Goal: Obtain resource: Download file/media

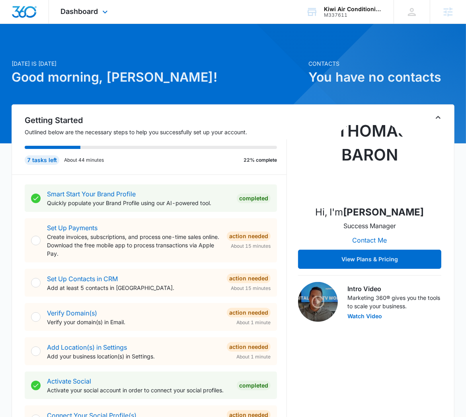
drag, startPoint x: 81, startPoint y: 5, endPoint x: 102, endPoint y: 30, distance: 32.5
click at [83, 8] on div "Dashboard Apps Reputation Websites Forms CRM Email Social Content Ads Intellige…" at bounding box center [85, 11] width 73 height 23
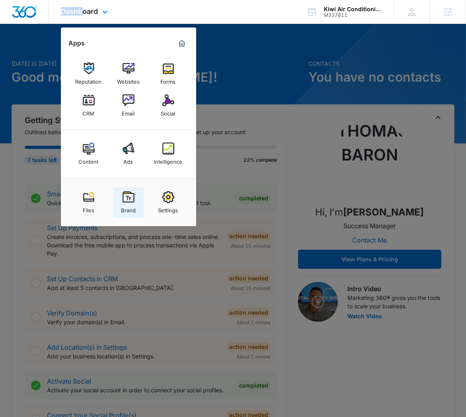
click at [134, 193] on img at bounding box center [129, 197] width 12 height 12
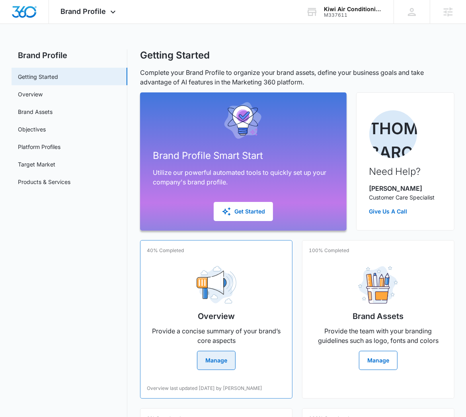
click at [245, 277] on div "Overview Provide a concise summary of your brand’s core aspects Manage" at bounding box center [216, 314] width 139 height 110
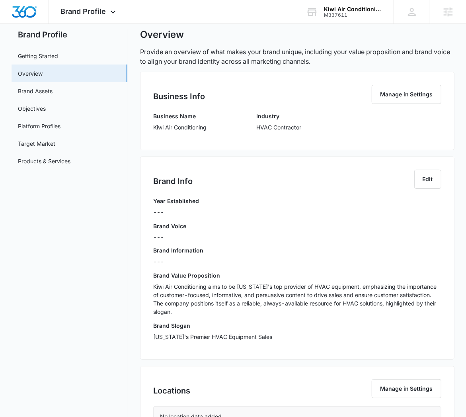
scroll to position [21, 0]
click at [53, 94] on link "Brand Assets" at bounding box center [35, 90] width 35 height 8
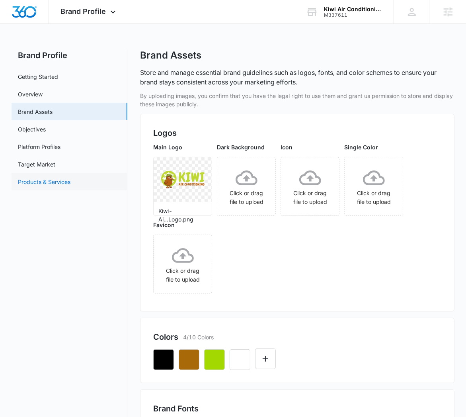
click at [54, 181] on link "Products & Services" at bounding box center [44, 182] width 53 height 8
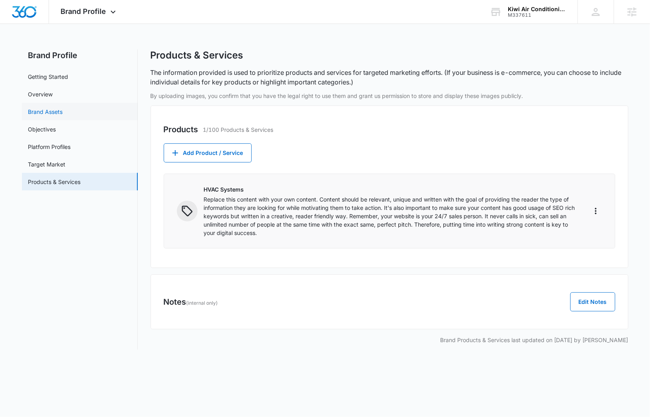
click at [63, 116] on link "Brand Assets" at bounding box center [45, 111] width 35 height 8
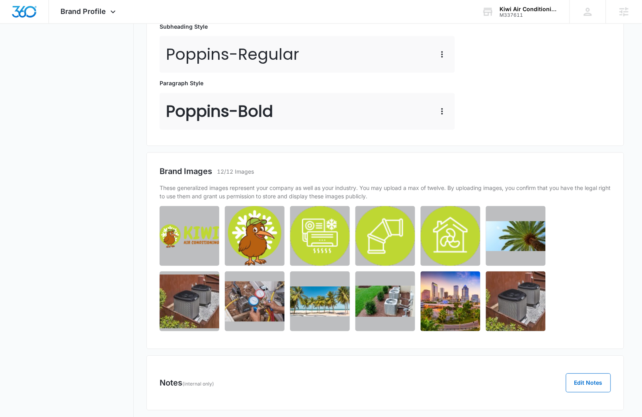
scroll to position [380, 0]
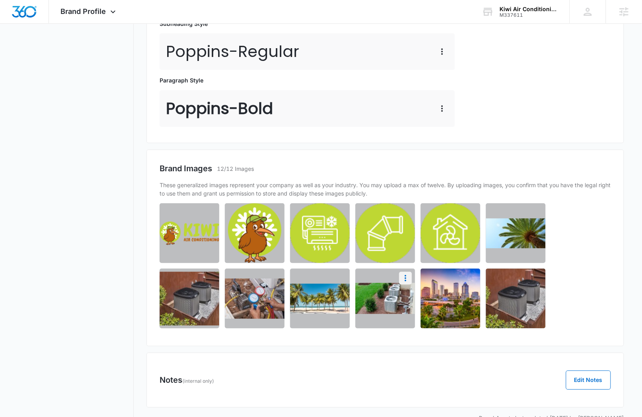
click at [405, 279] on icon "More" at bounding box center [406, 278] width 10 height 10
click at [394, 300] on button "Download" at bounding box center [384, 301] width 55 height 12
